Goal: Use online tool/utility: Utilize a website feature to perform a specific function

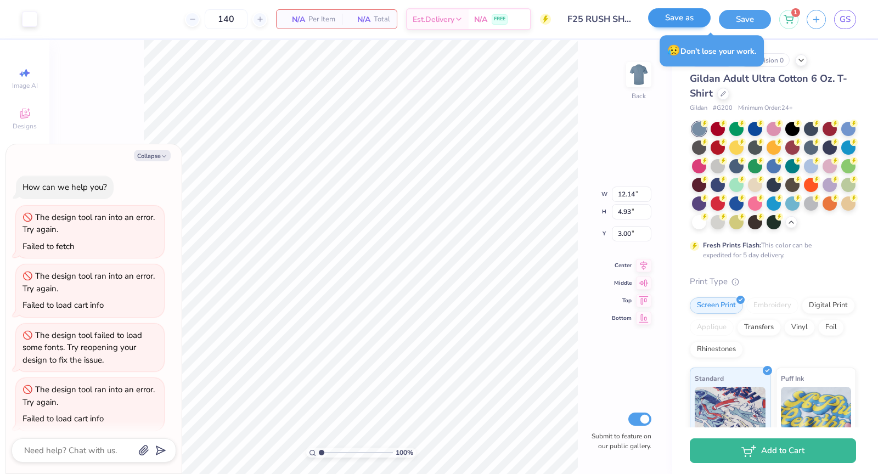
scroll to position [415, 0]
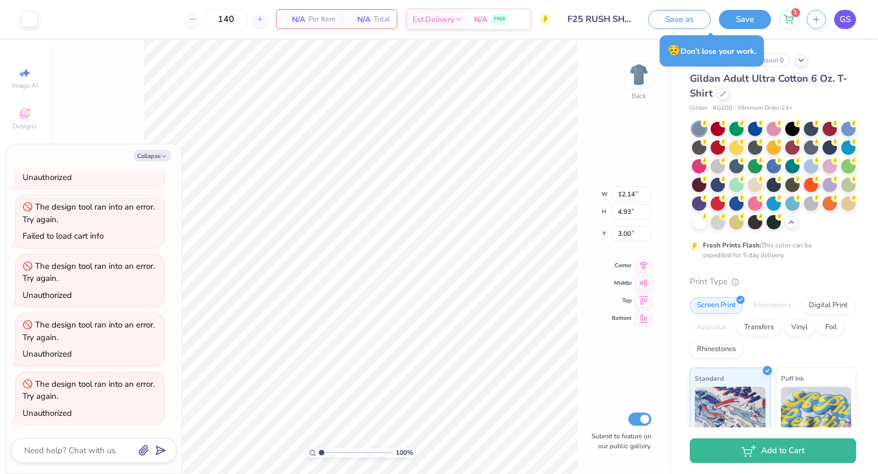
click at [849, 20] on span "GS" at bounding box center [845, 19] width 11 height 13
type textarea "x"
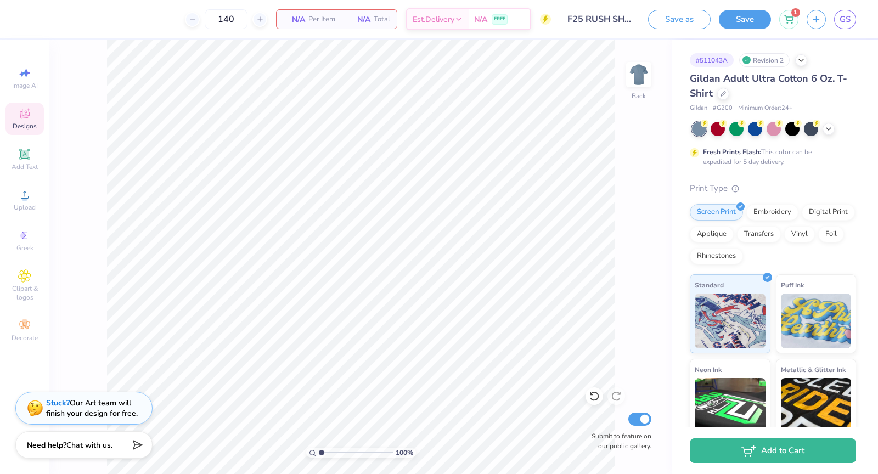
click at [14, 132] on div "Designs" at bounding box center [24, 119] width 38 height 32
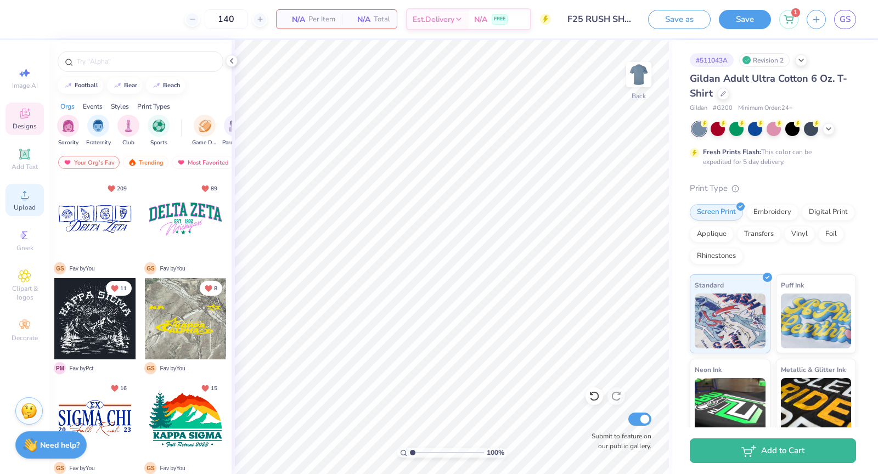
click at [29, 198] on icon at bounding box center [24, 194] width 13 height 13
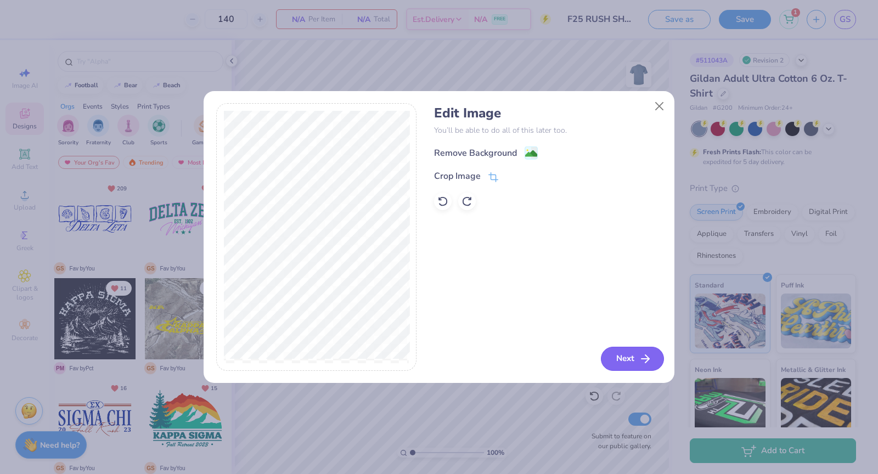
click at [634, 356] on button "Next" at bounding box center [632, 359] width 63 height 24
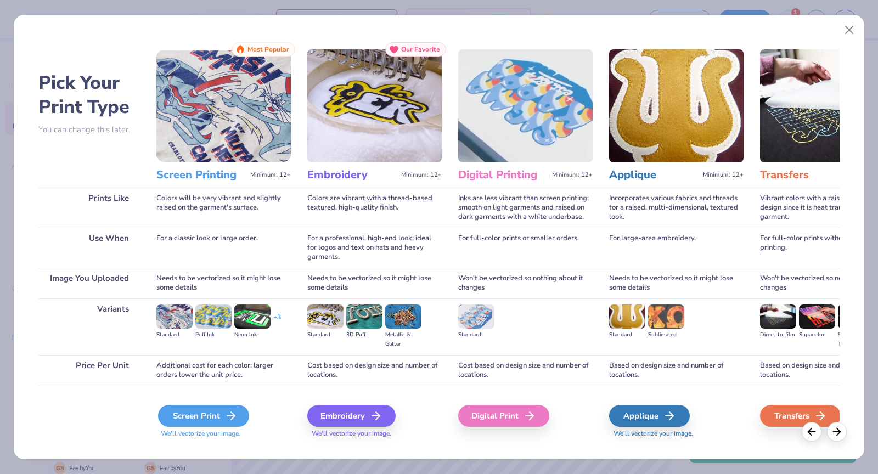
click at [219, 416] on div "Screen Print" at bounding box center [203, 416] width 91 height 22
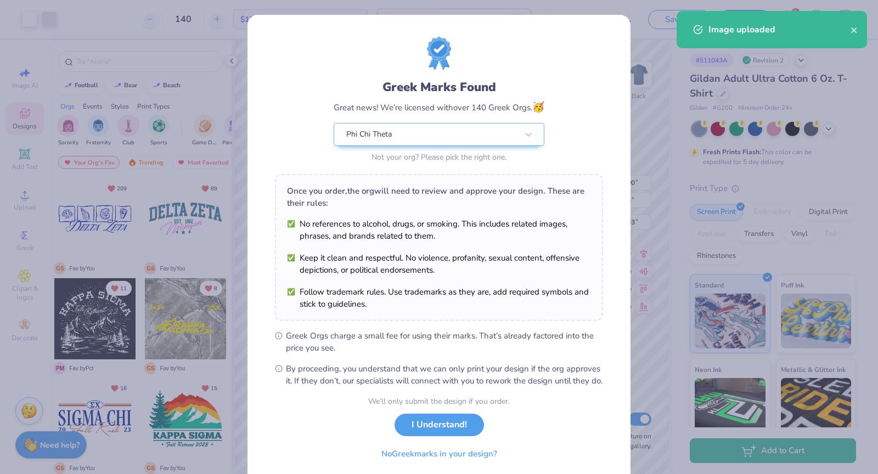
click at [486, 257] on body "Art colors 140 $12.74 Per Item $1,783.60 Total Est. Delivery Sep 7 - 10 FREE De…" at bounding box center [439, 237] width 878 height 474
type input "10.13"
type input "4.01"
type input "11.96"
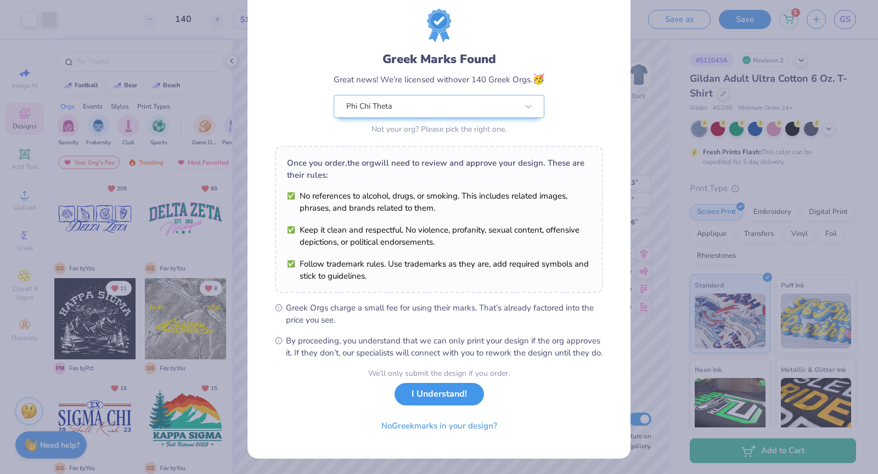
click at [455, 399] on button "I Understand!" at bounding box center [439, 394] width 89 height 23
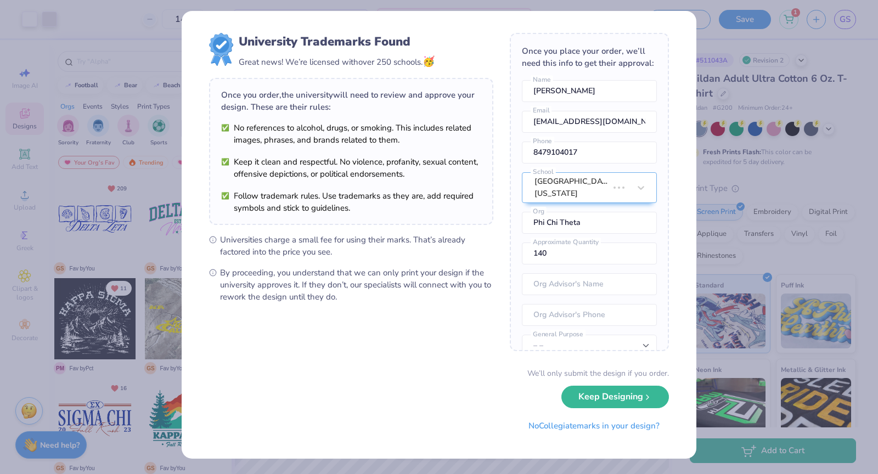
scroll to position [0, 0]
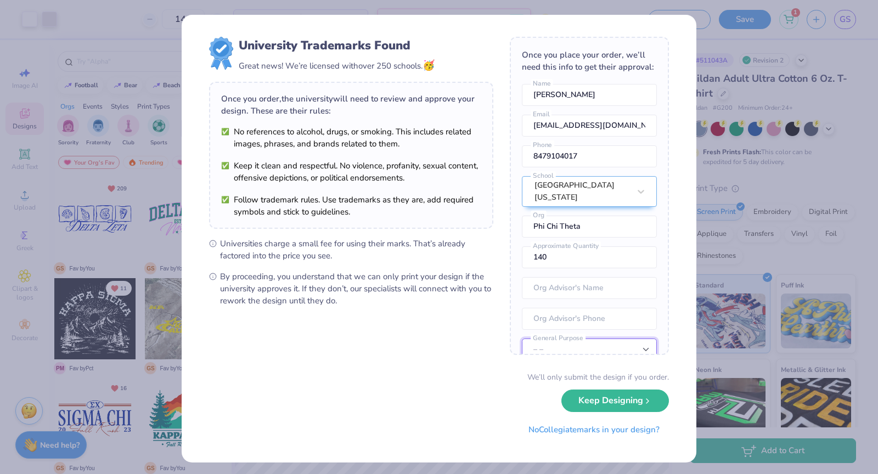
click at [561, 339] on select "– – Member apparel for registered Student Organization / Department / School Fu…" at bounding box center [589, 350] width 135 height 22
select select "Member apparel for registered Student Organization / Department / School"
click at [522, 339] on select "– – Member apparel for registered Student Organization / Department / School Fu…" at bounding box center [589, 350] width 135 height 22
click at [588, 397] on button "Keep Designing" at bounding box center [616, 398] width 108 height 23
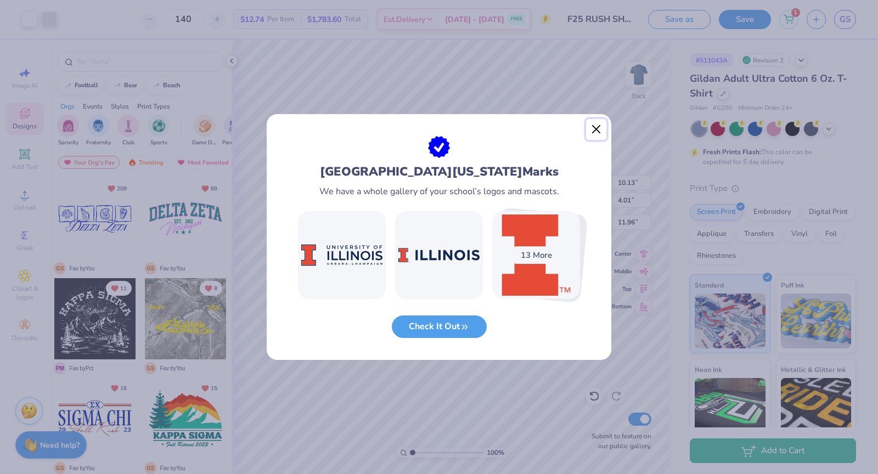
click at [598, 130] on button "Close" at bounding box center [596, 129] width 21 height 21
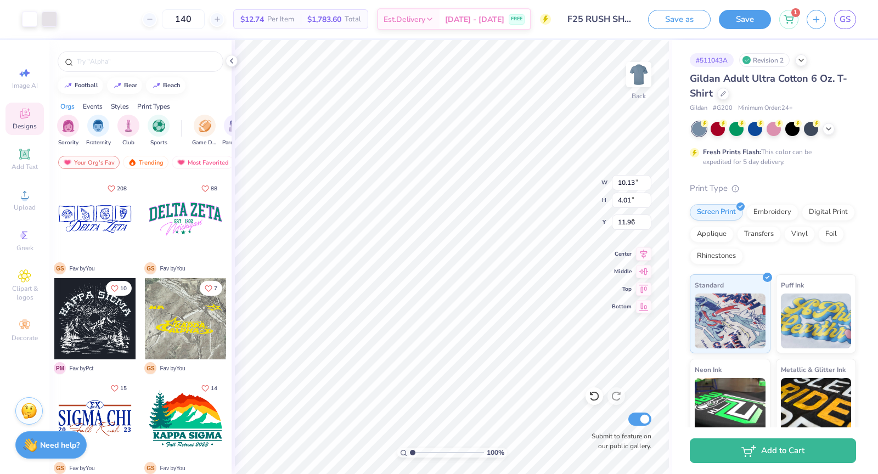
type input "3.00"
type input "13.16"
type input "5.20"
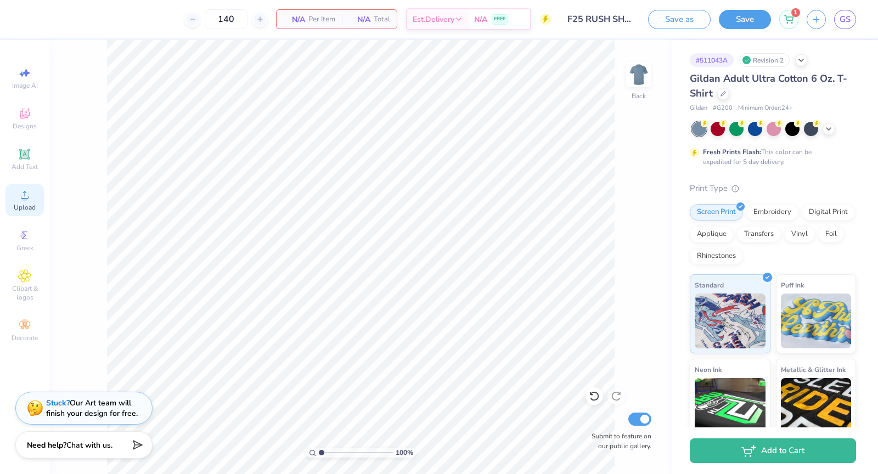
click at [29, 201] on icon at bounding box center [24, 194] width 13 height 13
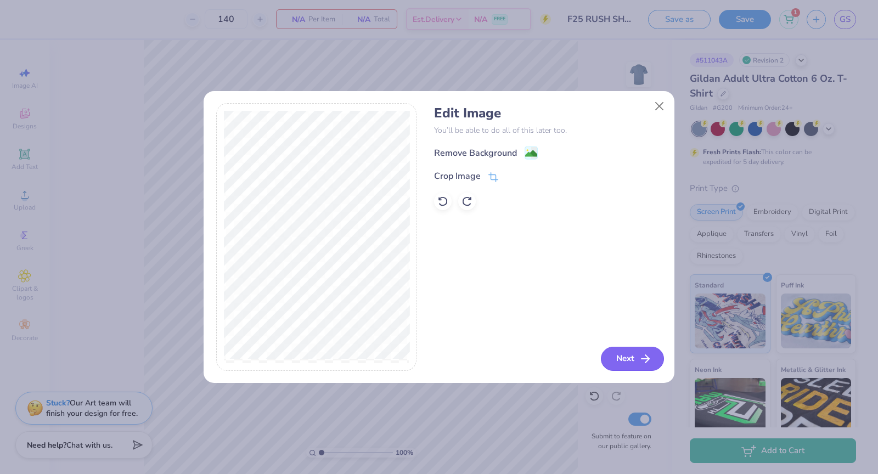
click at [613, 352] on button "Next" at bounding box center [632, 359] width 63 height 24
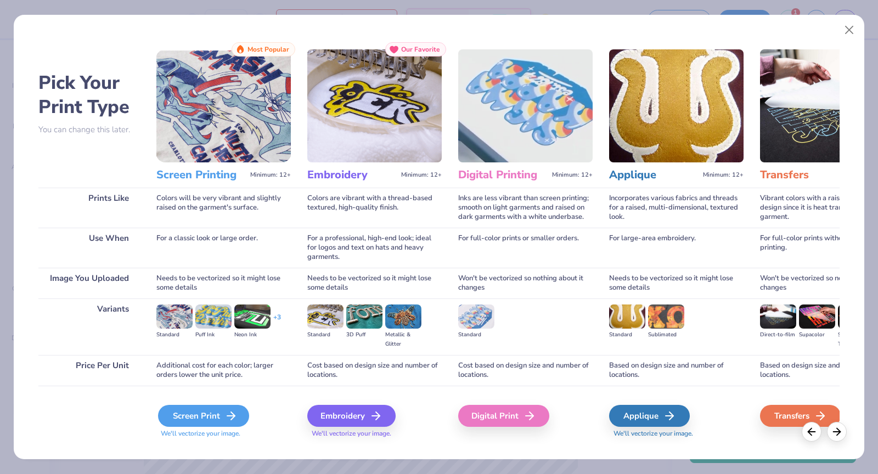
click at [176, 419] on div "Screen Print" at bounding box center [203, 416] width 91 height 22
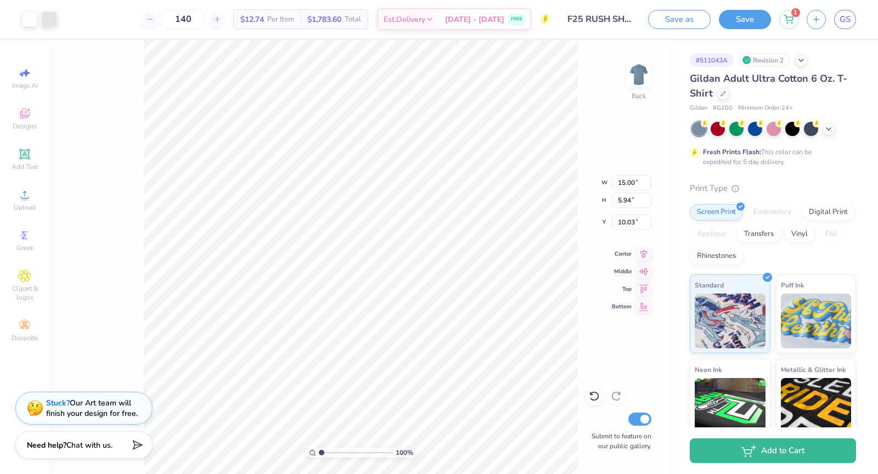
type input "11.27"
type input "4.46"
type input "3.33"
type input "12.57"
type input "4.97"
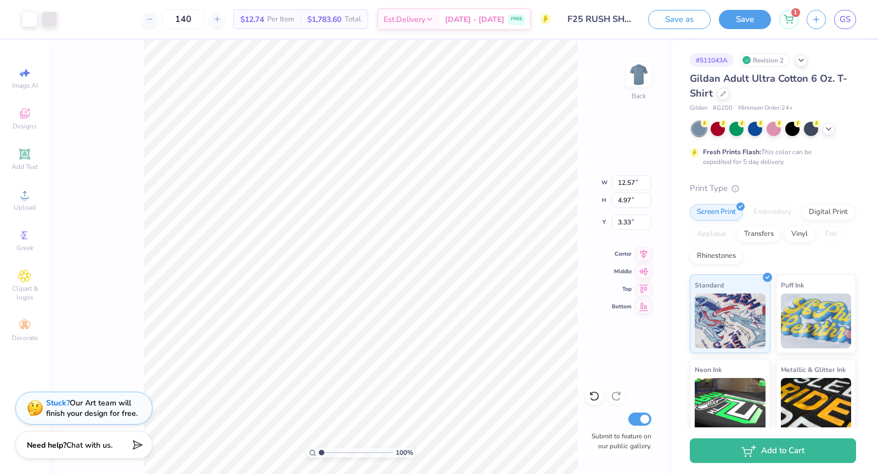
type input "3.56"
type input "12.33"
type input "4.88"
type input "3.00"
click at [730, 23] on button "Save" at bounding box center [745, 17] width 52 height 19
